Goal: Task Accomplishment & Management: Use online tool/utility

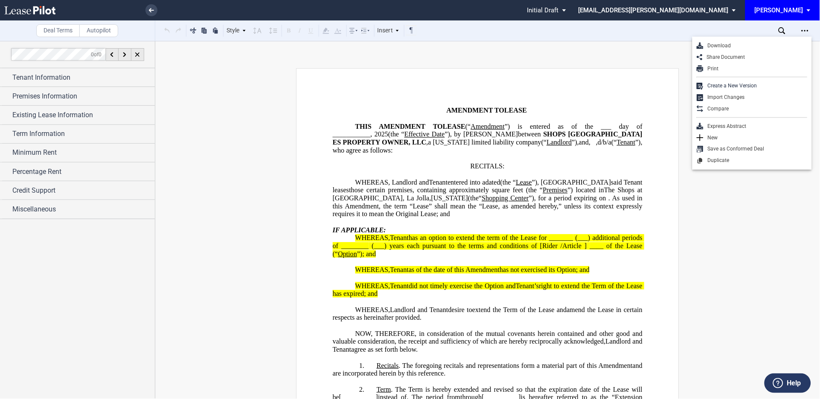
click at [5, 78] on div "Tenant Information" at bounding box center [77, 77] width 155 height 18
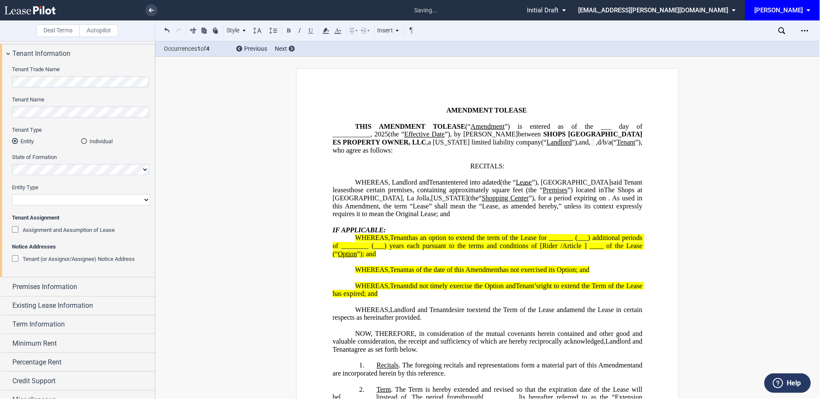
scroll to position [35, 0]
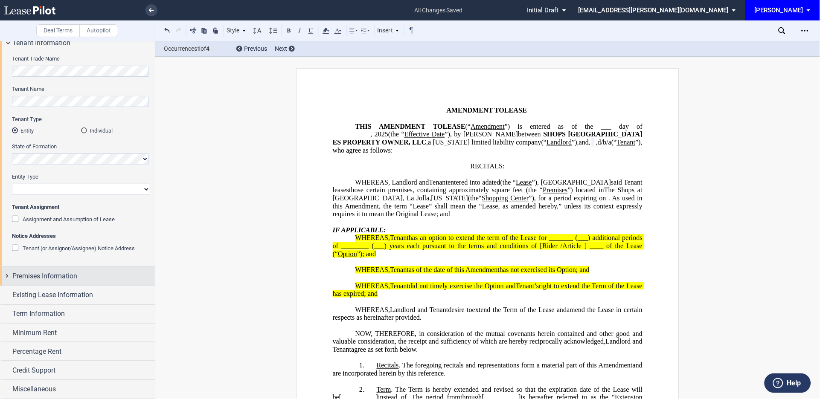
click at [8, 275] on div "Premises Information" at bounding box center [77, 276] width 155 height 18
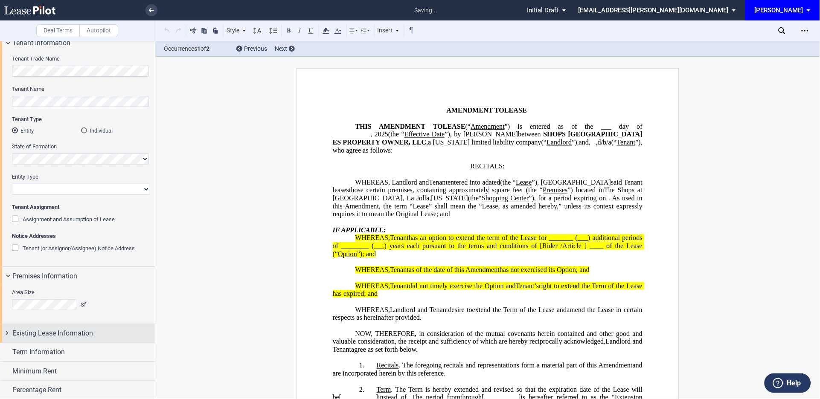
click at [7, 333] on div "Existing Lease Information" at bounding box center [77, 334] width 155 height 18
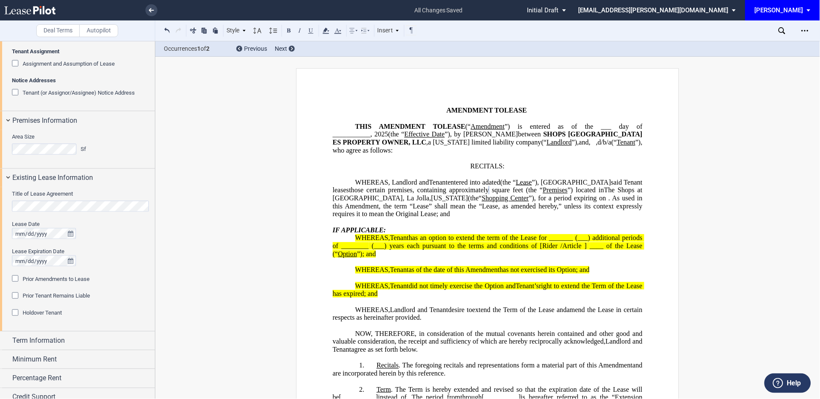
scroll to position [217, 0]
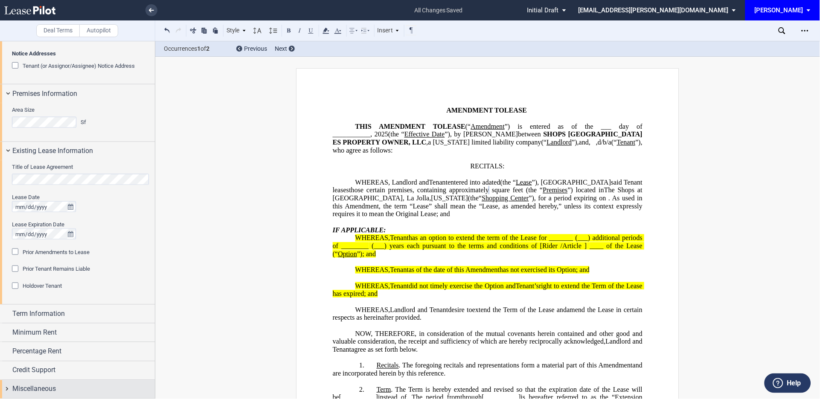
click at [7, 387] on div "Miscellaneous" at bounding box center [77, 389] width 155 height 18
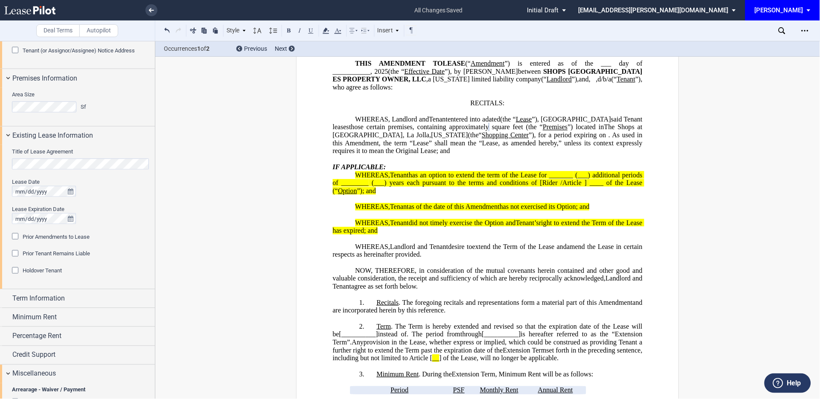
scroll to position [253, 0]
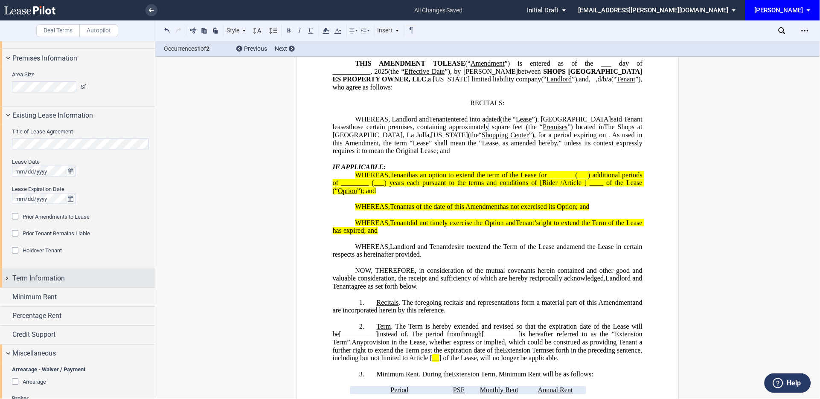
click at [7, 280] on div "Term Information" at bounding box center [77, 279] width 155 height 18
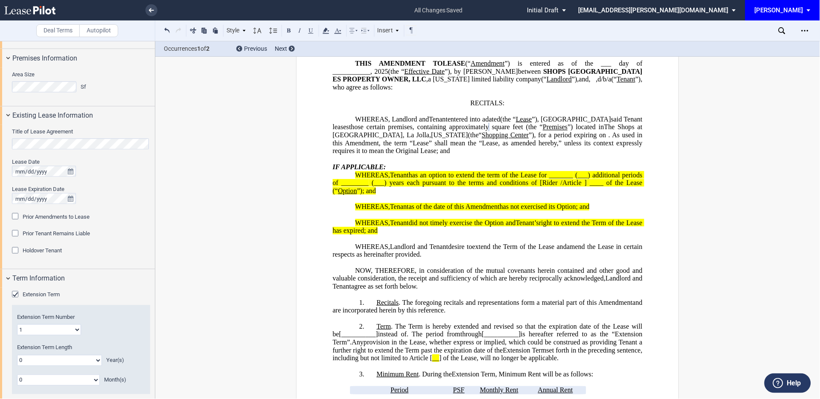
click at [96, 362] on select "0 1 2 3 4 5 6 7 8 9 10 11 12 13 14 15 16 17 18 19 20" at bounding box center [59, 360] width 85 height 11
select select "number:5"
click at [17, 355] on select "0 1 2 3 4 5 6 7 8 9 10 11 12 13 14 15 16 17 18 19 20" at bounding box center [59, 360] width 85 height 11
drag, startPoint x: 90, startPoint y: 355, endPoint x: 69, endPoint y: 197, distance: 159.2
click at [64, 191] on span "Lease Expiration Date" at bounding box center [38, 189] width 52 height 6
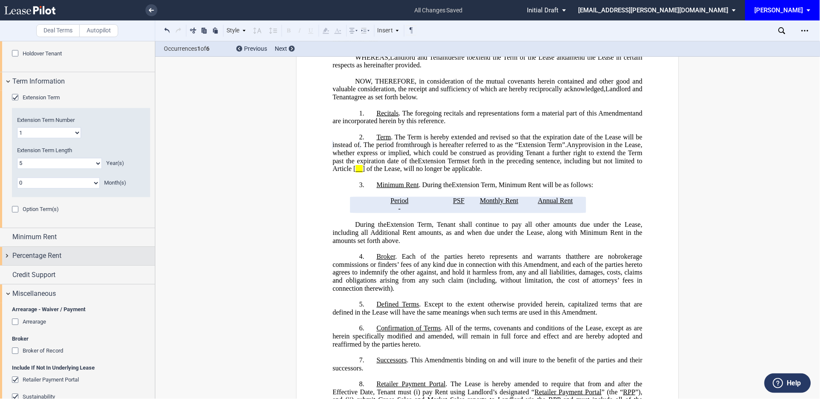
scroll to position [505, 0]
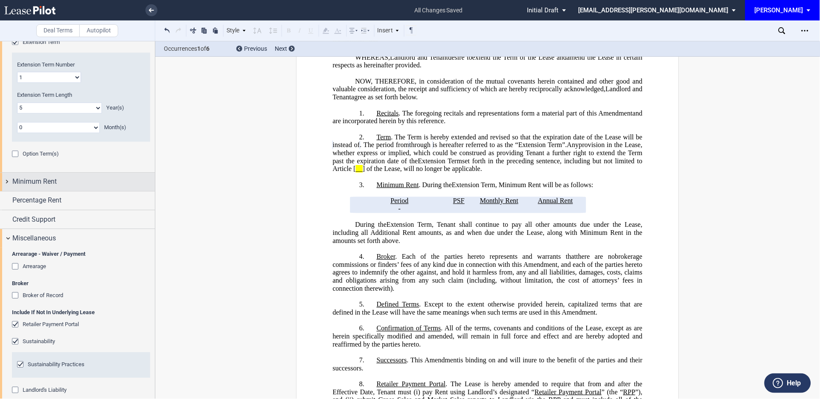
click at [7, 181] on div "Minimum Rent" at bounding box center [77, 182] width 155 height 18
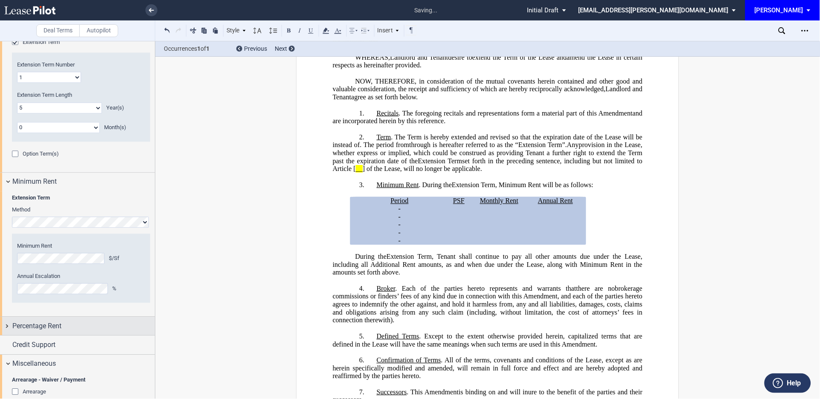
click at [65, 326] on div "Percentage Rent" at bounding box center [83, 326] width 142 height 10
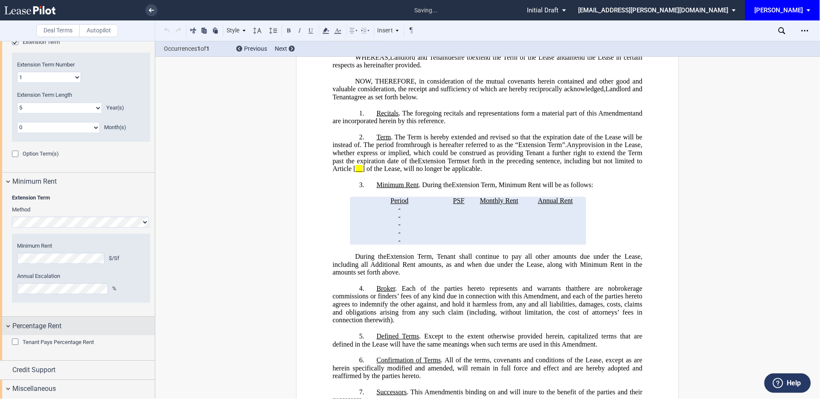
click at [8, 326] on div "Percentage Rent" at bounding box center [77, 326] width 155 height 18
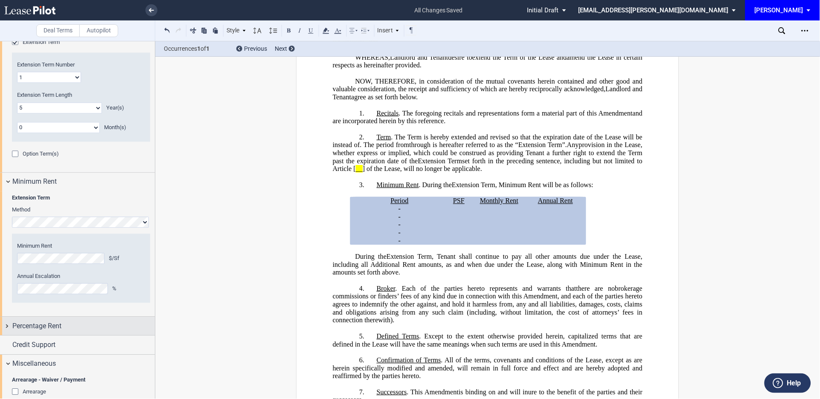
click at [7, 328] on div "Percentage Rent" at bounding box center [77, 326] width 155 height 18
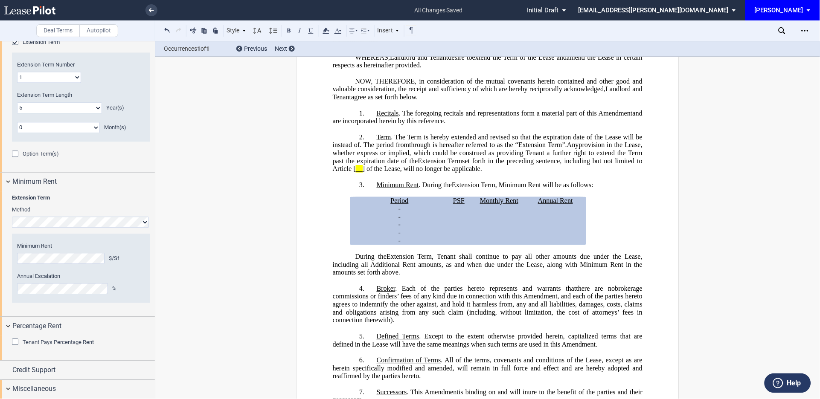
click at [12, 343] on div "Tenant Pays Percentage Rent" at bounding box center [16, 343] width 9 height 9
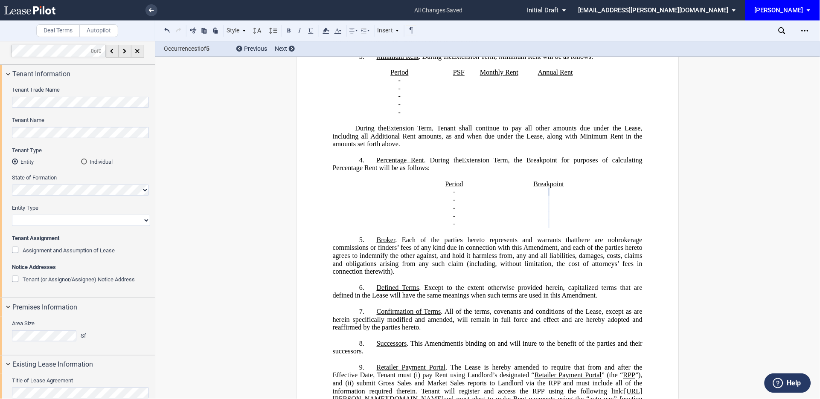
scroll to position [0, 0]
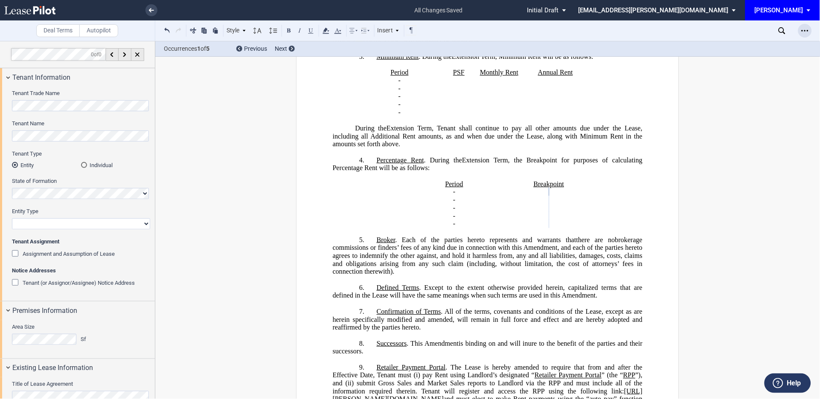
click at [806, 31] on icon "Open Lease options menu" at bounding box center [804, 30] width 7 height 7
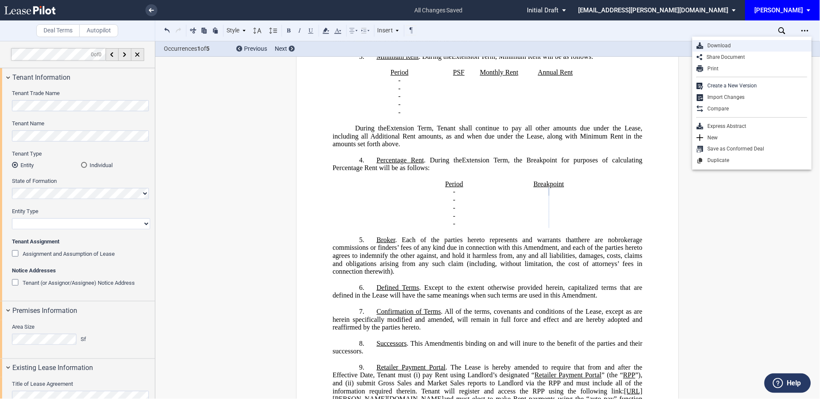
click at [709, 46] on div "Download" at bounding box center [755, 45] width 104 height 7
